Goal: Task Accomplishment & Management: Use online tool/utility

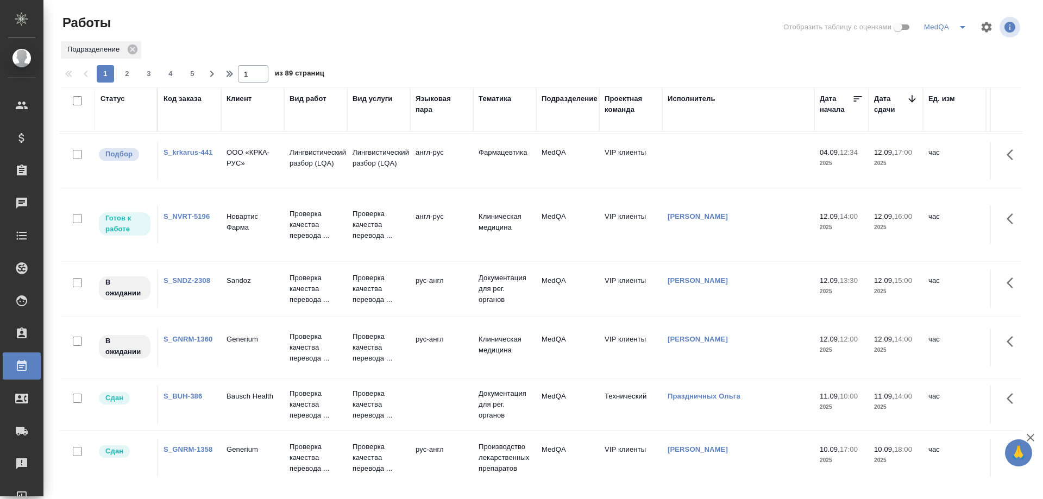
scroll to position [217, 0]
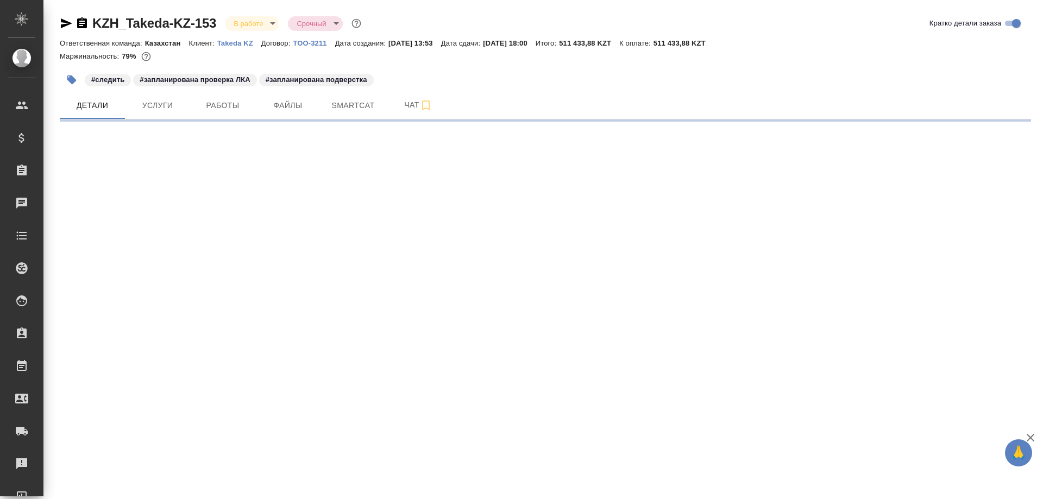
select select "RU"
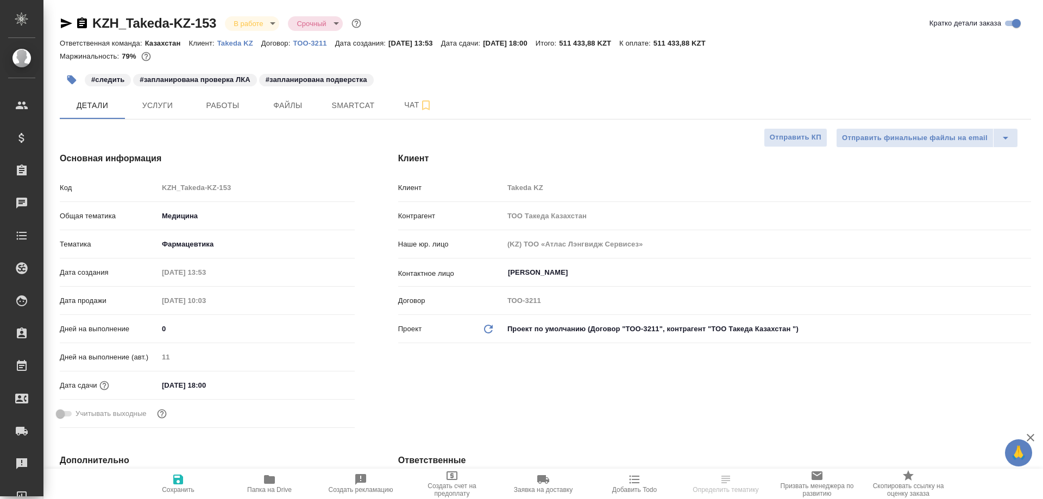
type textarea "x"
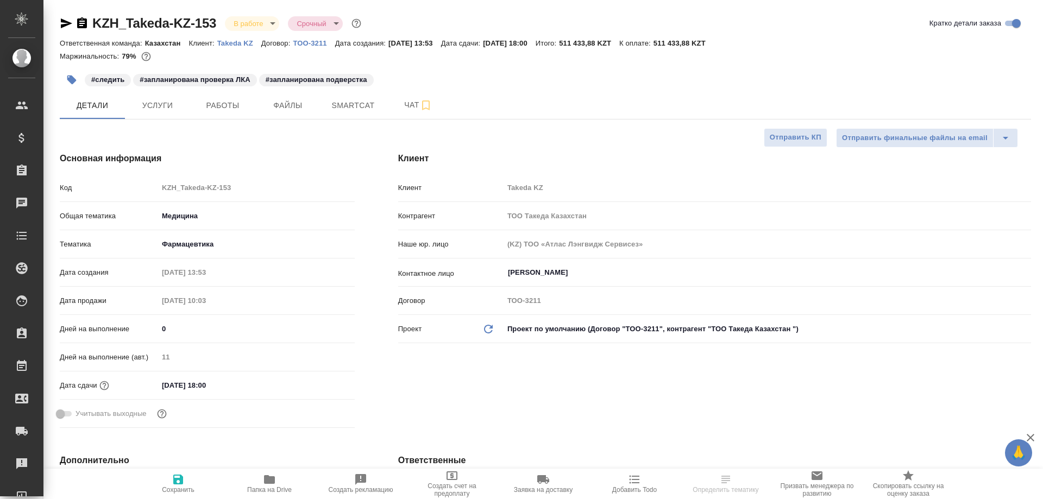
type textarea "x"
click at [333, 108] on span "Smartcat" at bounding box center [353, 106] width 52 height 14
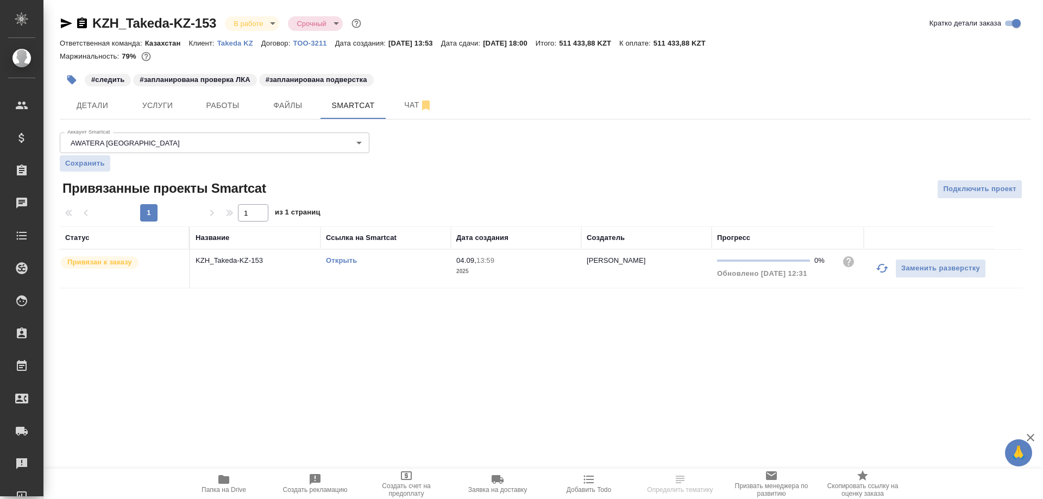
click at [345, 263] on link "Открыть" at bounding box center [341, 260] width 31 height 8
click at [336, 263] on link "Открыть" at bounding box center [341, 260] width 31 height 8
click at [66, 20] on icon "button" at bounding box center [66, 23] width 13 height 13
click at [338, 257] on link "Открыть" at bounding box center [341, 260] width 31 height 8
